Goal: Find specific page/section: Find specific page/section

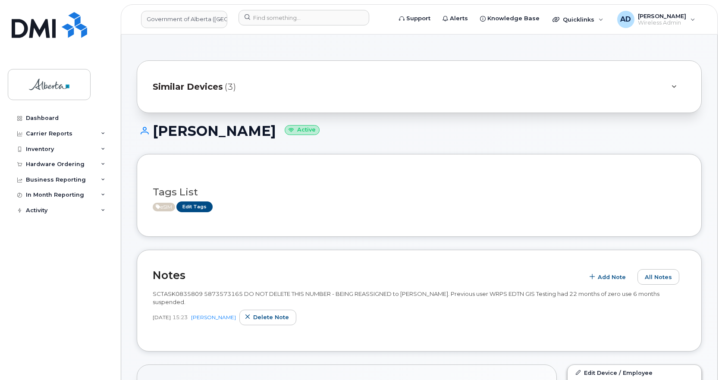
scroll to position [475, 0]
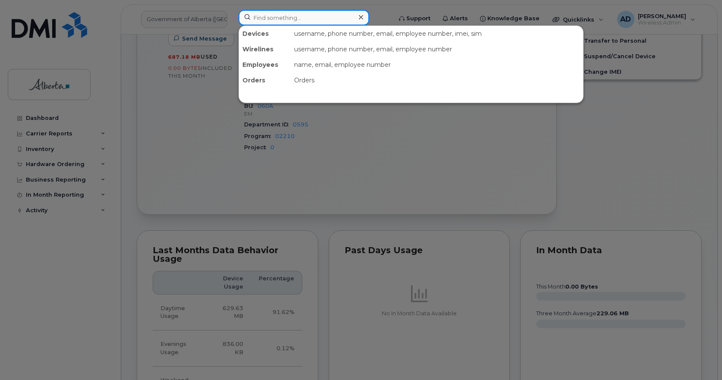
click at [300, 20] on input at bounding box center [304, 18] width 131 height 16
paste input "[PHONE_NUMBER]"
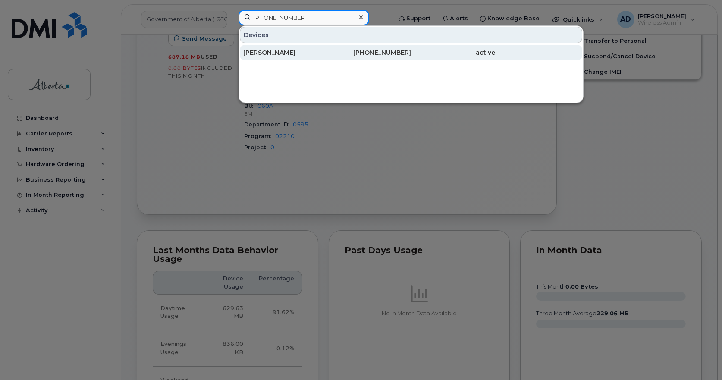
type input "[PHONE_NUMBER]"
click at [275, 54] on div "[PERSON_NAME]" at bounding box center [285, 52] width 84 height 9
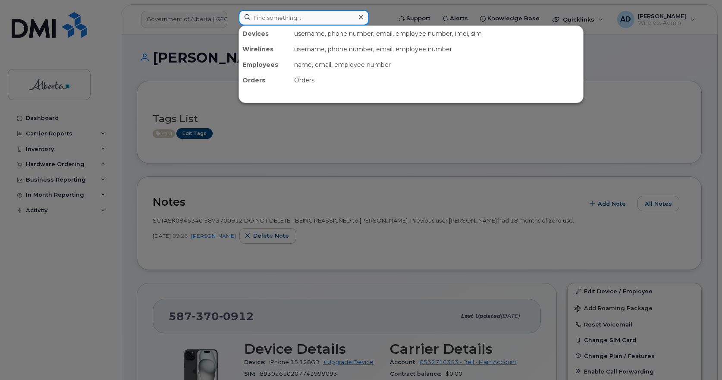
click at [282, 21] on input at bounding box center [304, 18] width 131 height 16
paste input "Aida Quinonez"
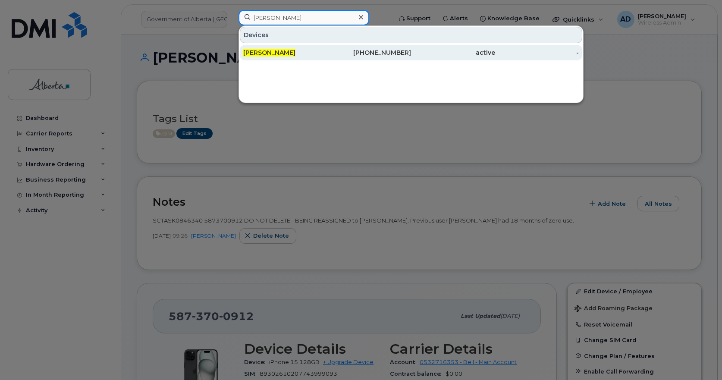
type input "Aida Quinonez"
click at [268, 49] on span "Aida Quinonez" at bounding box center [269, 53] width 52 height 8
